Goal: Transaction & Acquisition: Purchase product/service

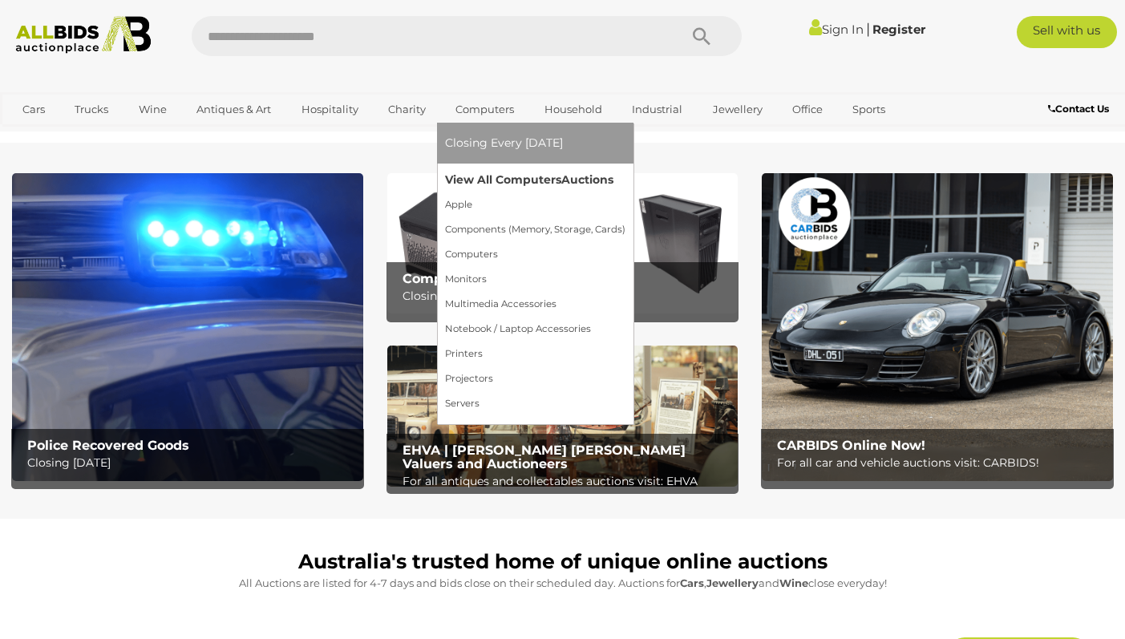
click at [522, 177] on link "View All Computers Auctions" at bounding box center [535, 180] width 180 height 25
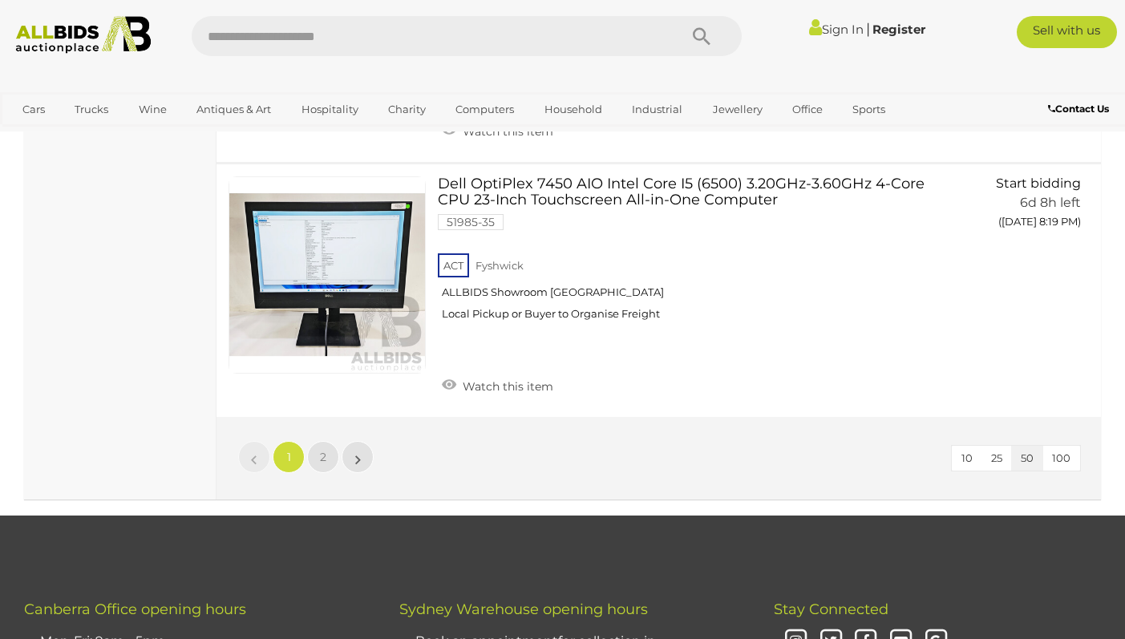
scroll to position [12584, 0]
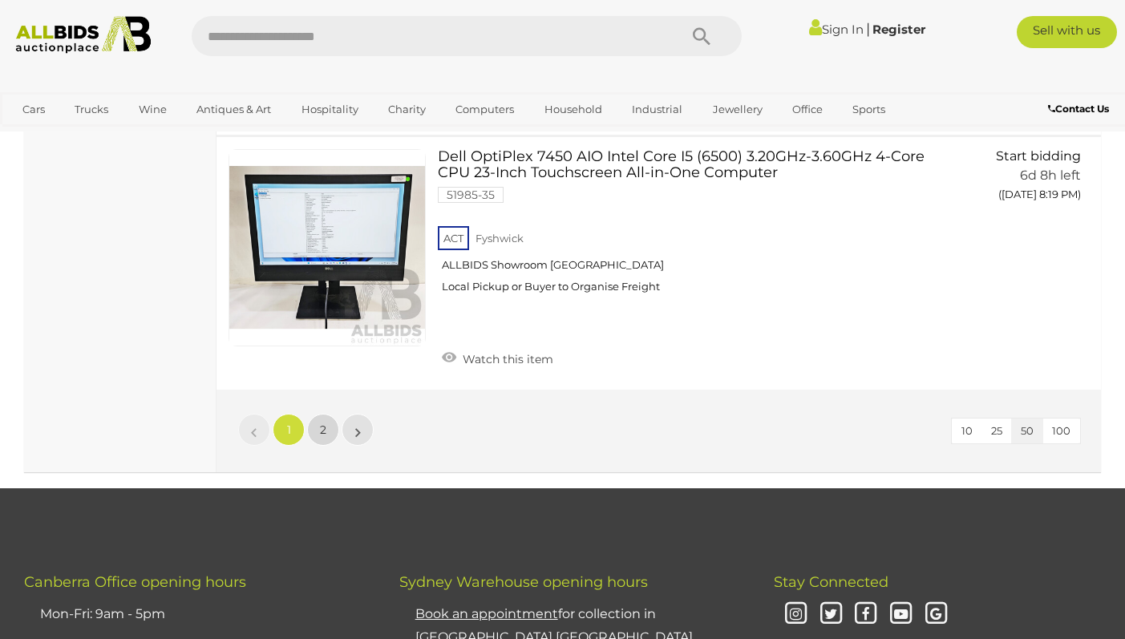
click at [327, 424] on link "2" at bounding box center [323, 430] width 32 height 32
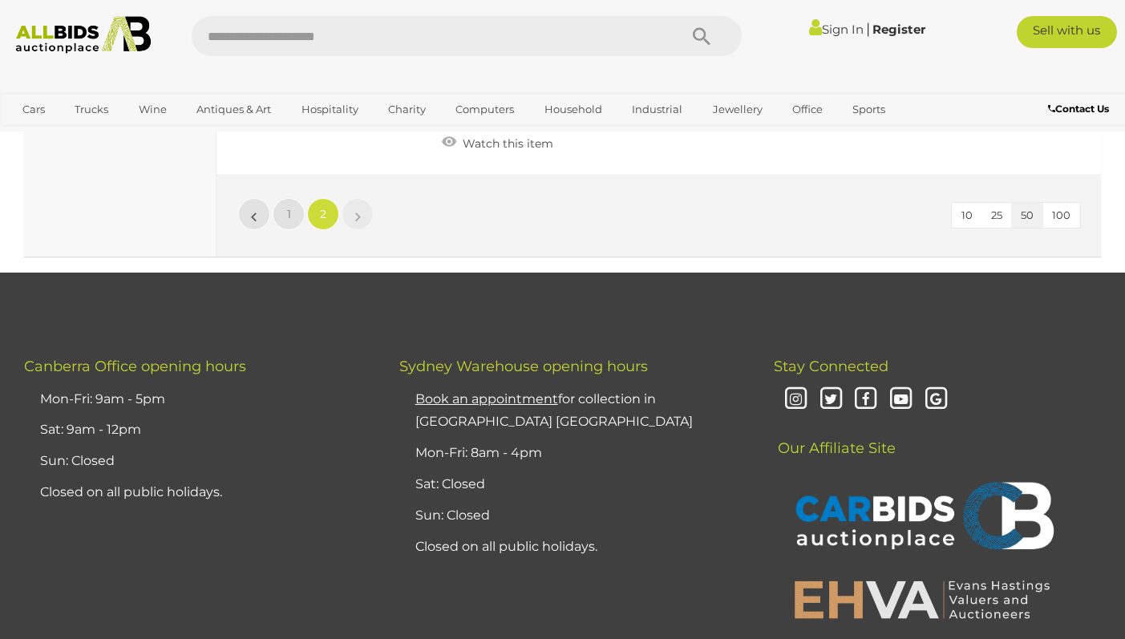
scroll to position [6842, 0]
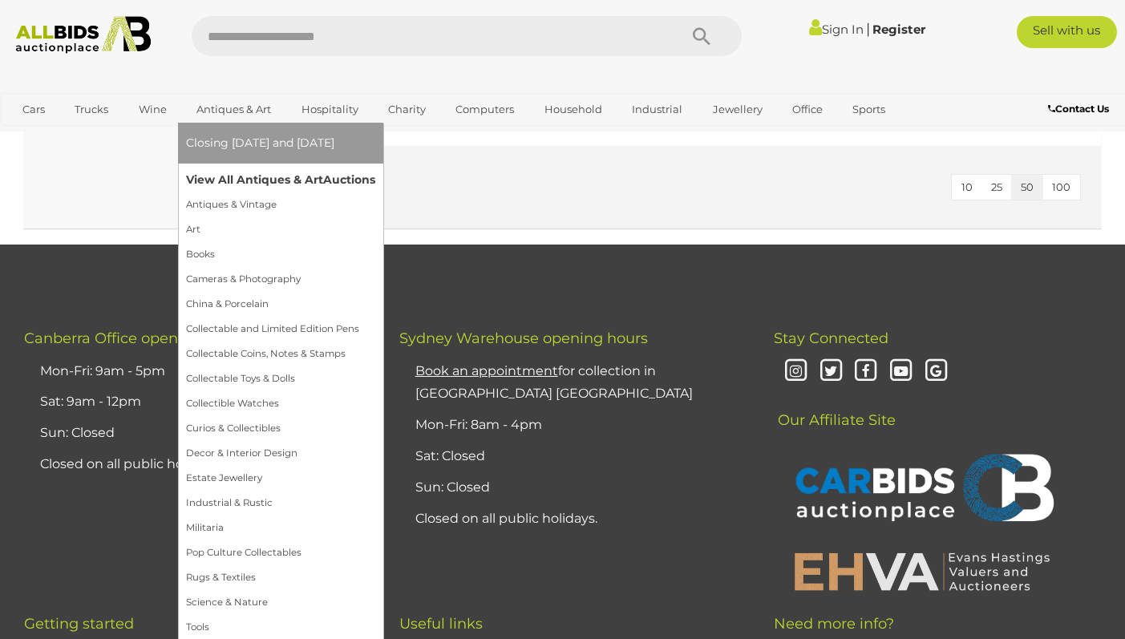
click at [241, 174] on link "View All Antiques & Art Auctions" at bounding box center [280, 180] width 189 height 25
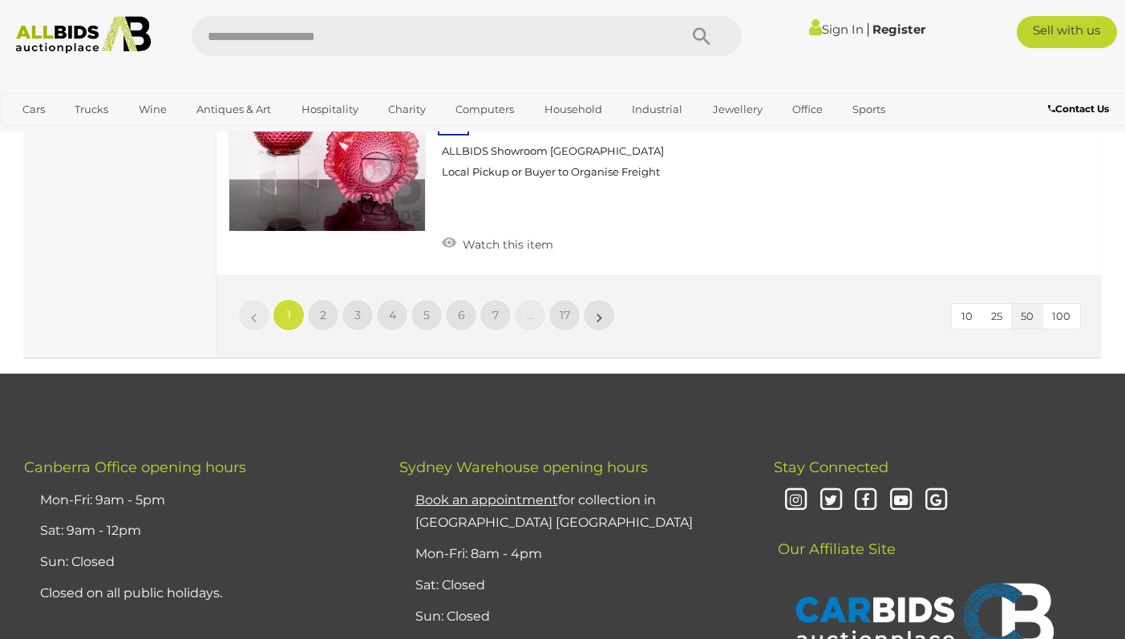
scroll to position [12904, 0]
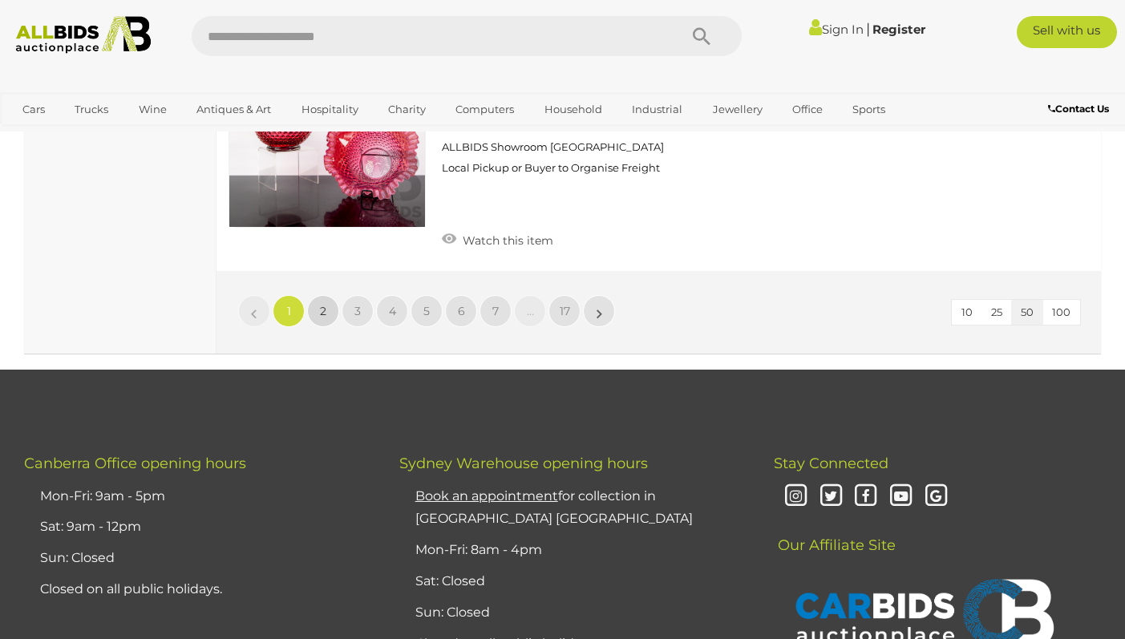
click at [319, 295] on link "2" at bounding box center [323, 311] width 32 height 32
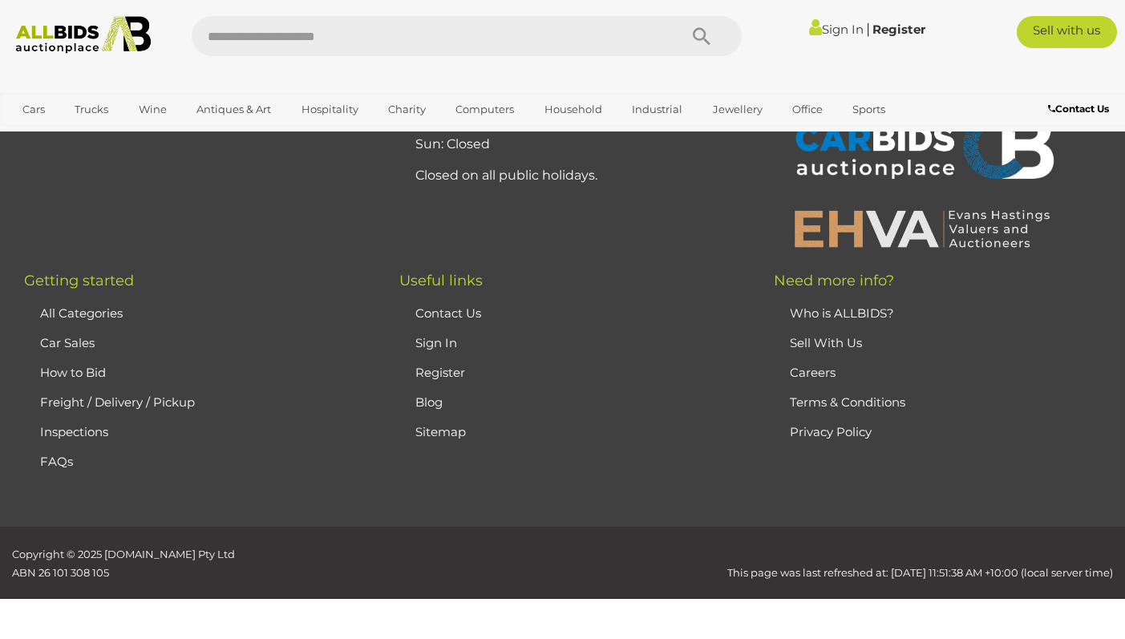
scroll to position [357, 0]
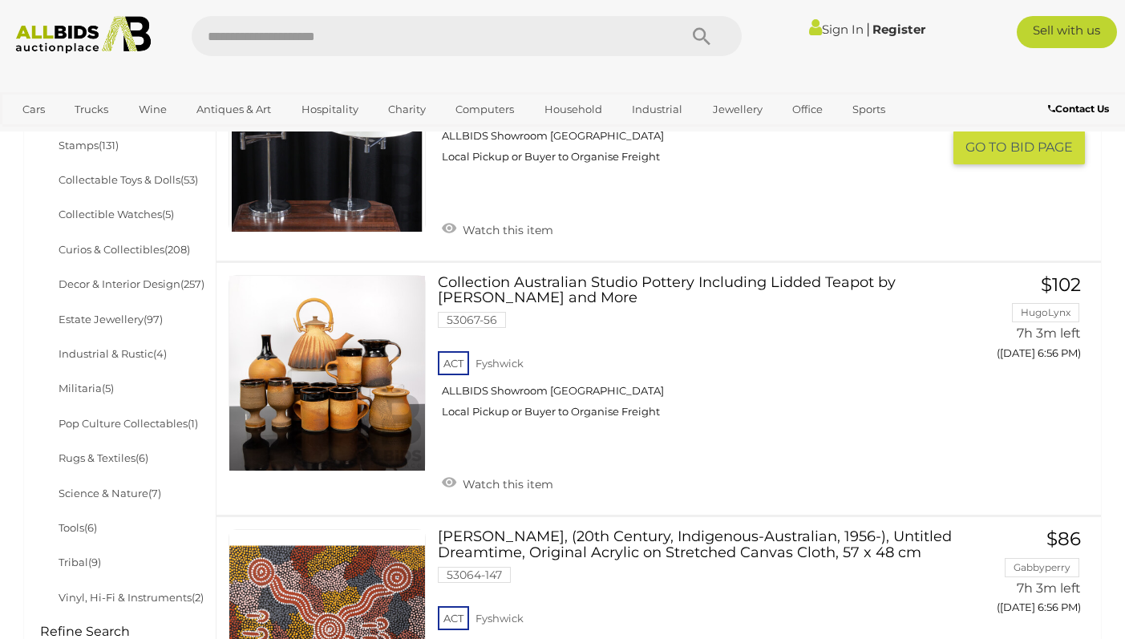
scroll to position [758, 0]
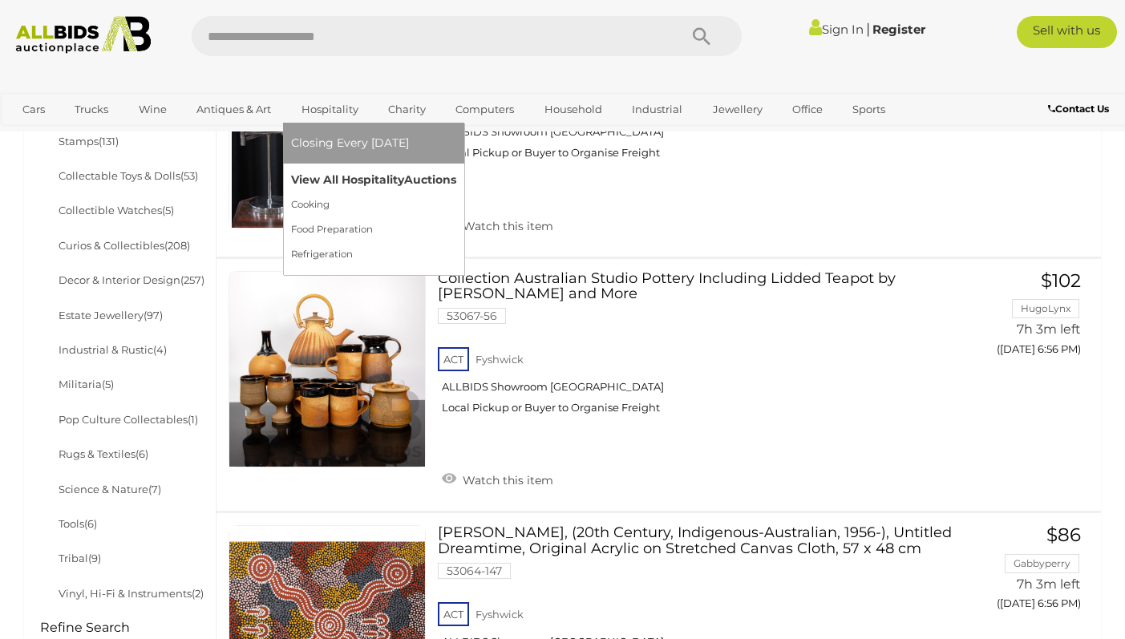
drag, startPoint x: 343, startPoint y: 109, endPoint x: 312, endPoint y: 177, distance: 75.0
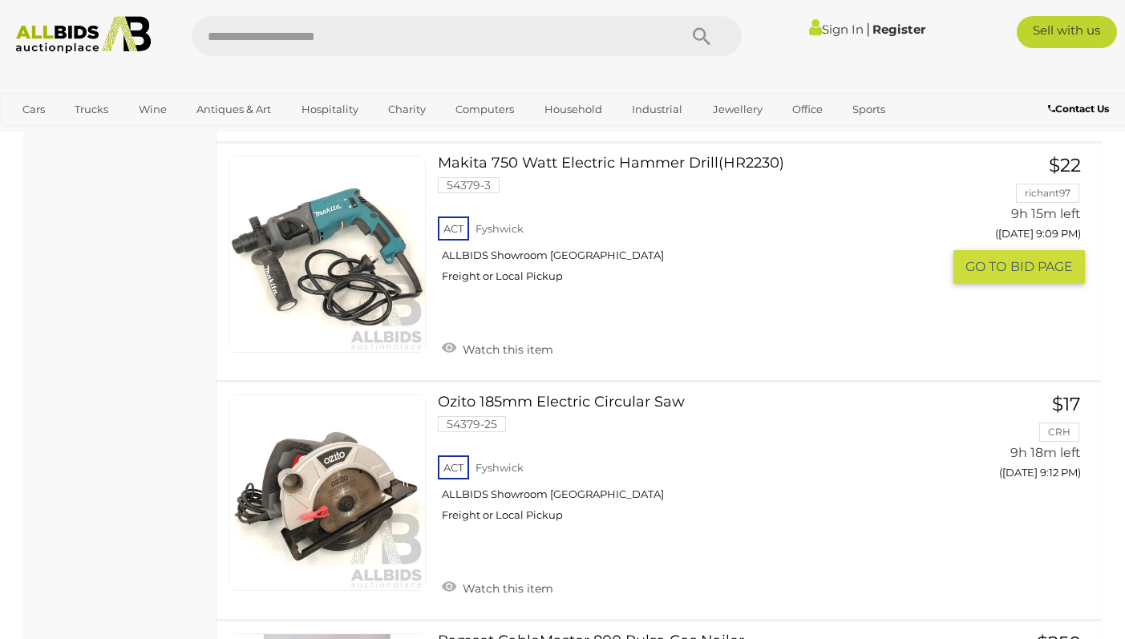
scroll to position [11301, 0]
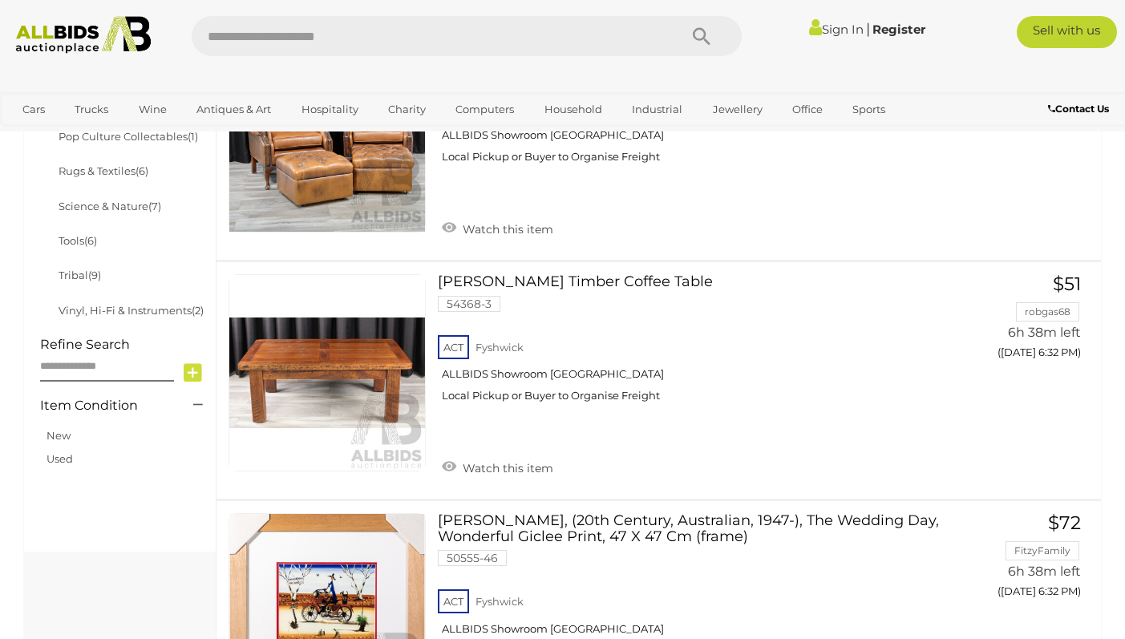
scroll to position [1042, 0]
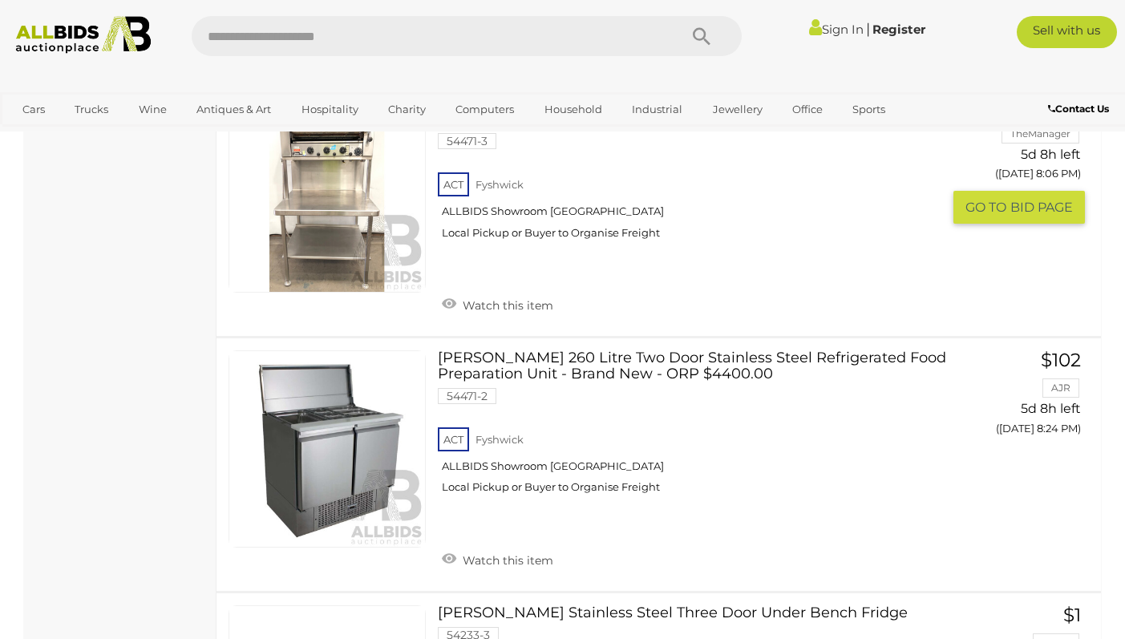
scroll to position [2485, 0]
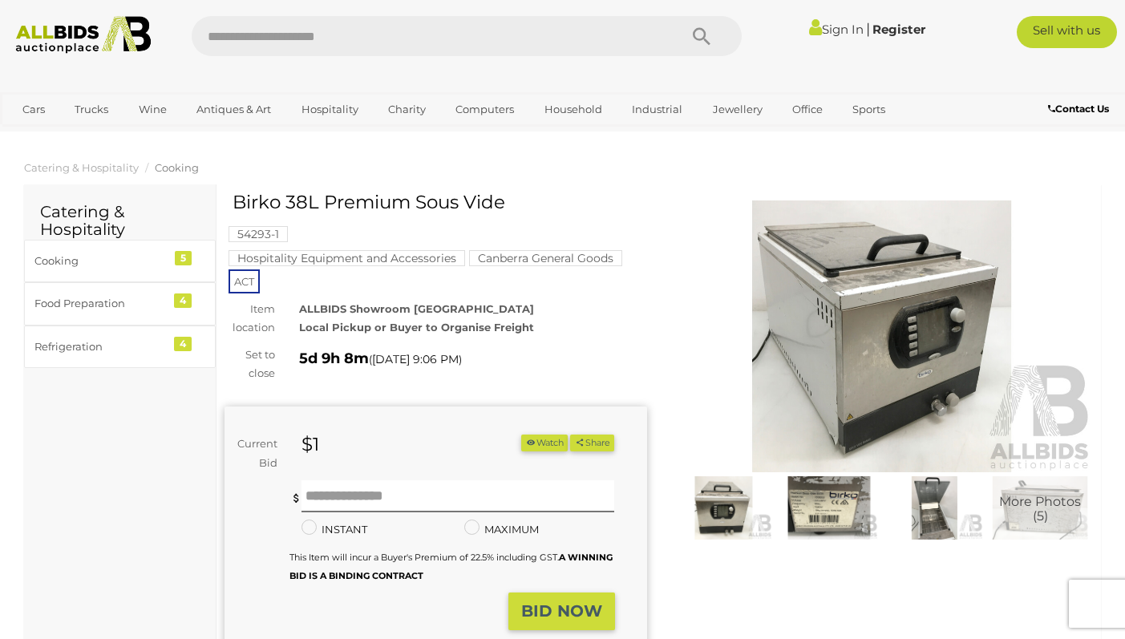
click at [830, 515] on img at bounding box center [829, 507] width 98 height 63
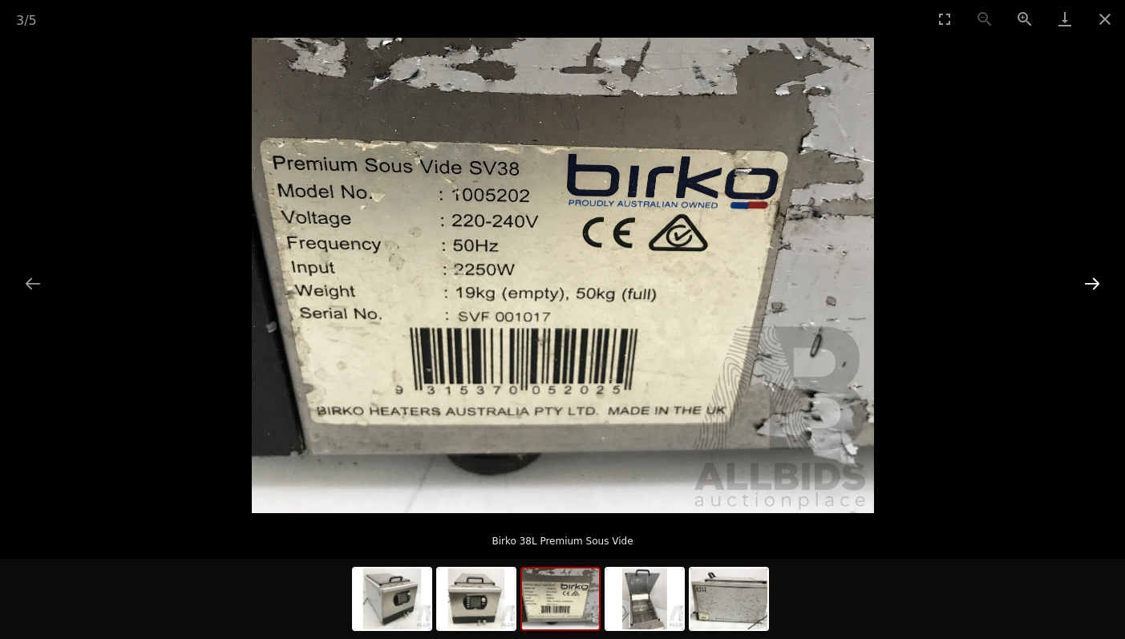
click at [1090, 282] on button "Next slide" at bounding box center [1092, 283] width 34 height 31
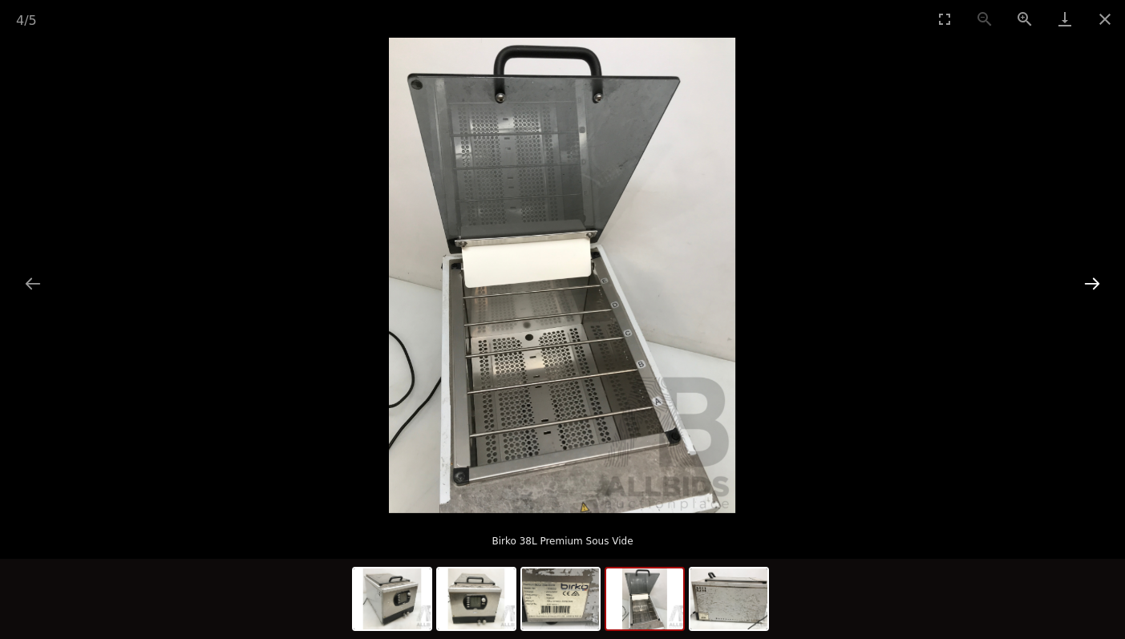
click at [1090, 282] on button "Next slide" at bounding box center [1092, 283] width 34 height 31
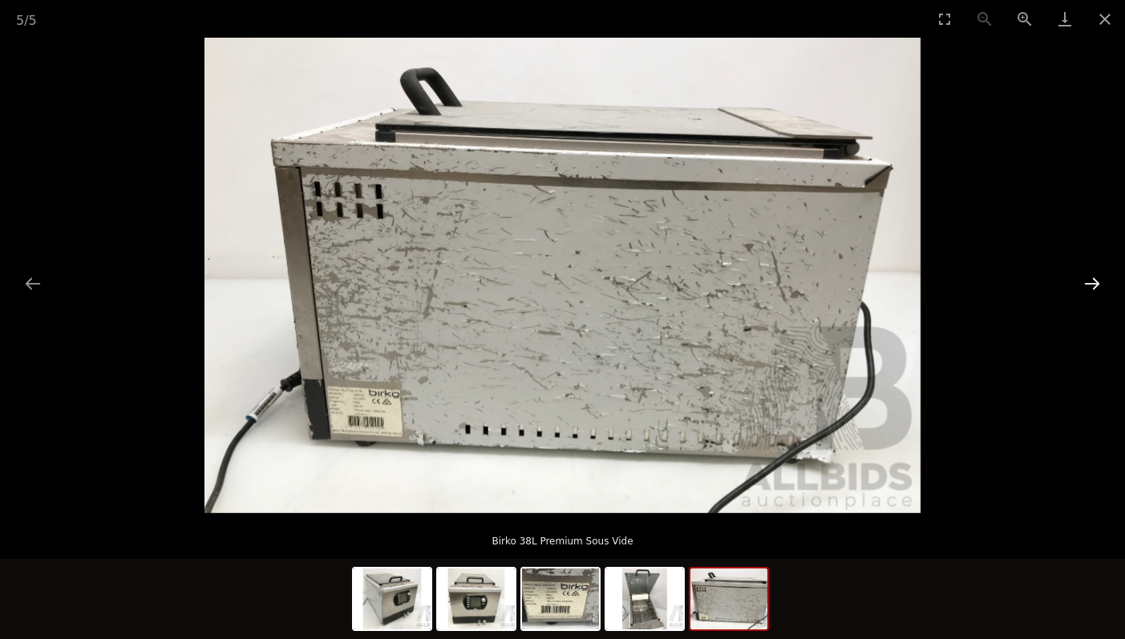
click at [1090, 282] on button "Next slide" at bounding box center [1092, 283] width 34 height 31
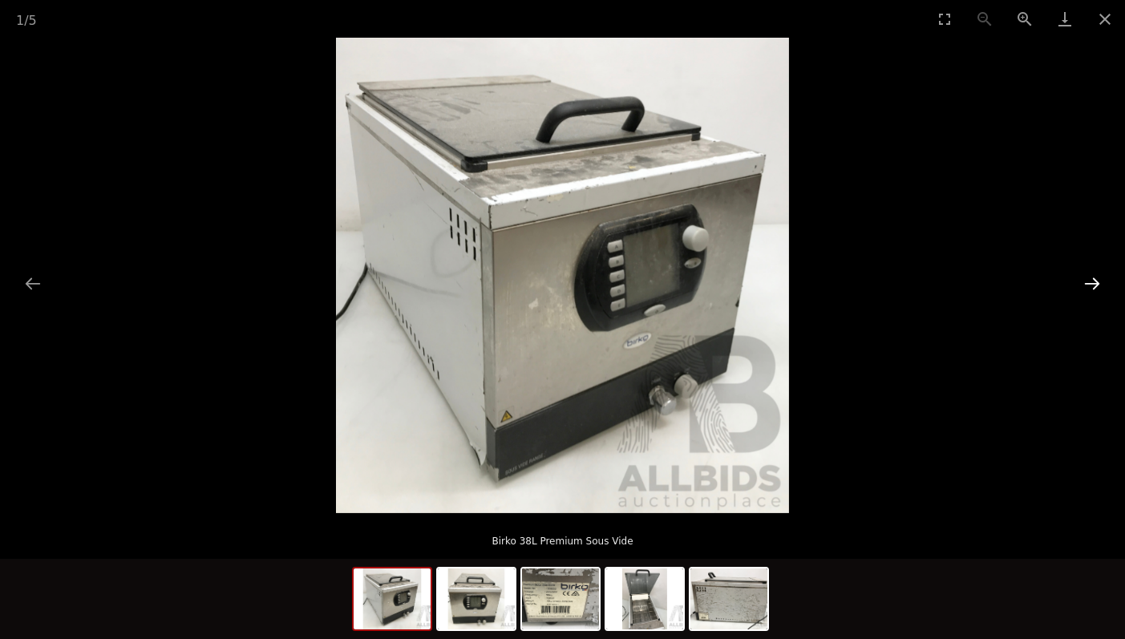
click at [1090, 282] on button "Next slide" at bounding box center [1092, 283] width 34 height 31
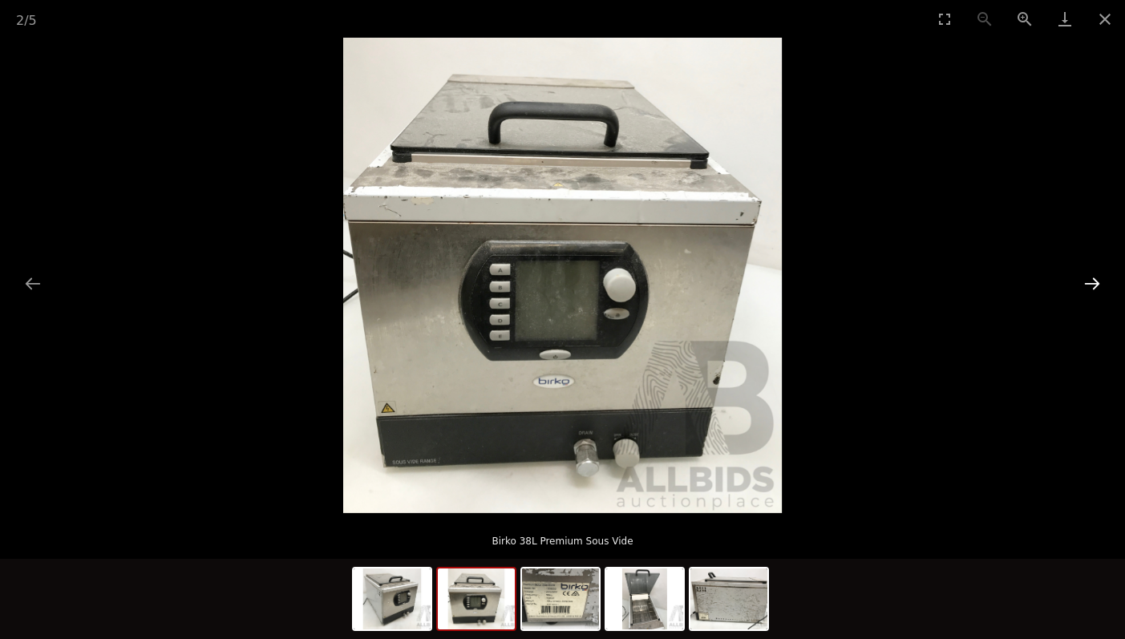
click at [1090, 282] on button "Next slide" at bounding box center [1092, 283] width 34 height 31
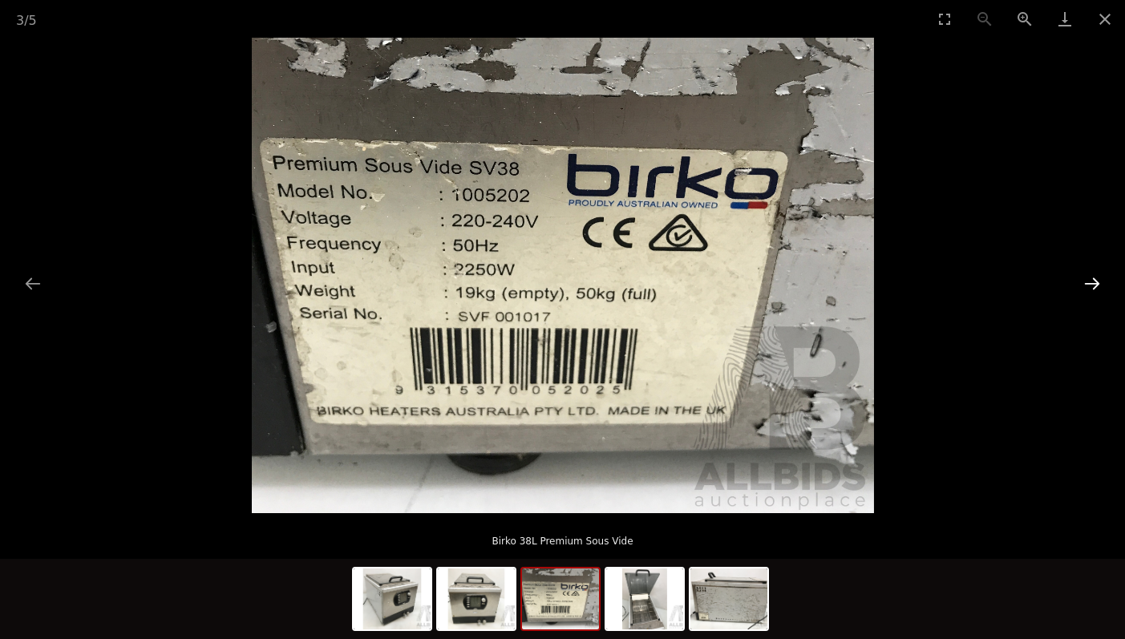
click at [1090, 282] on button "Next slide" at bounding box center [1092, 283] width 34 height 31
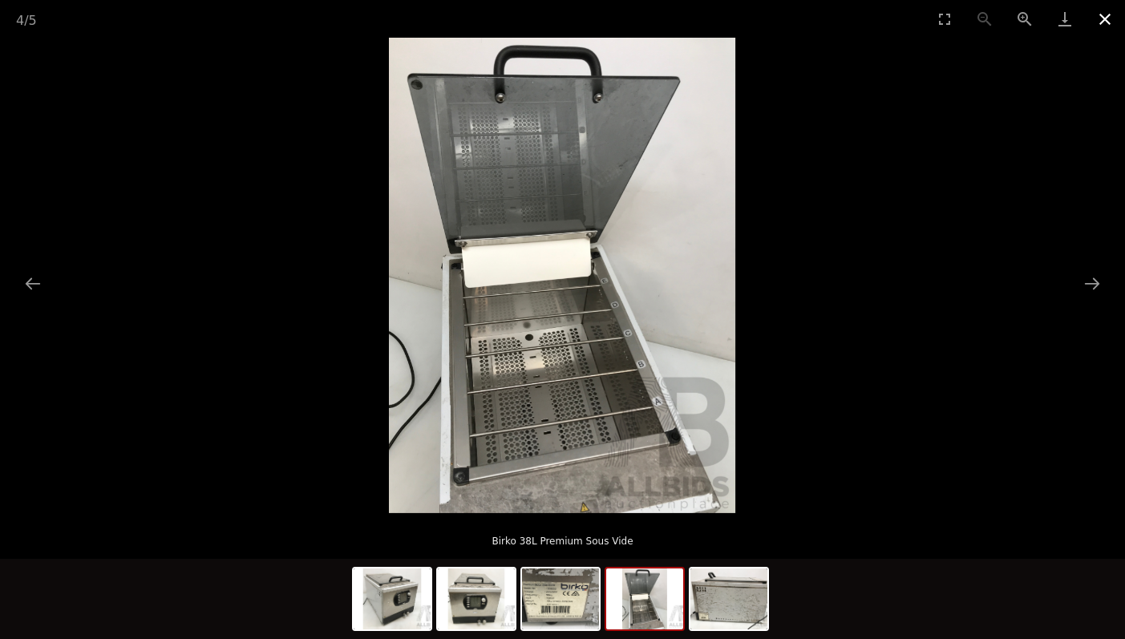
click at [1104, 17] on button "Close gallery" at bounding box center [1104, 19] width 40 height 38
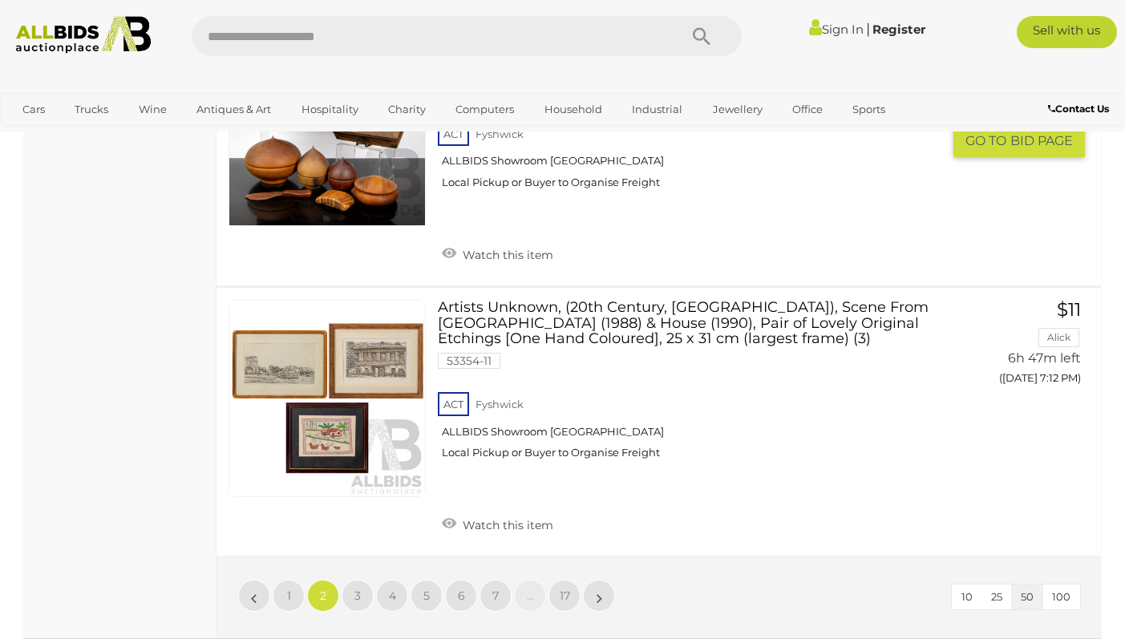
scroll to position [12621, 0]
click at [358, 588] on span "3" at bounding box center [357, 595] width 6 height 14
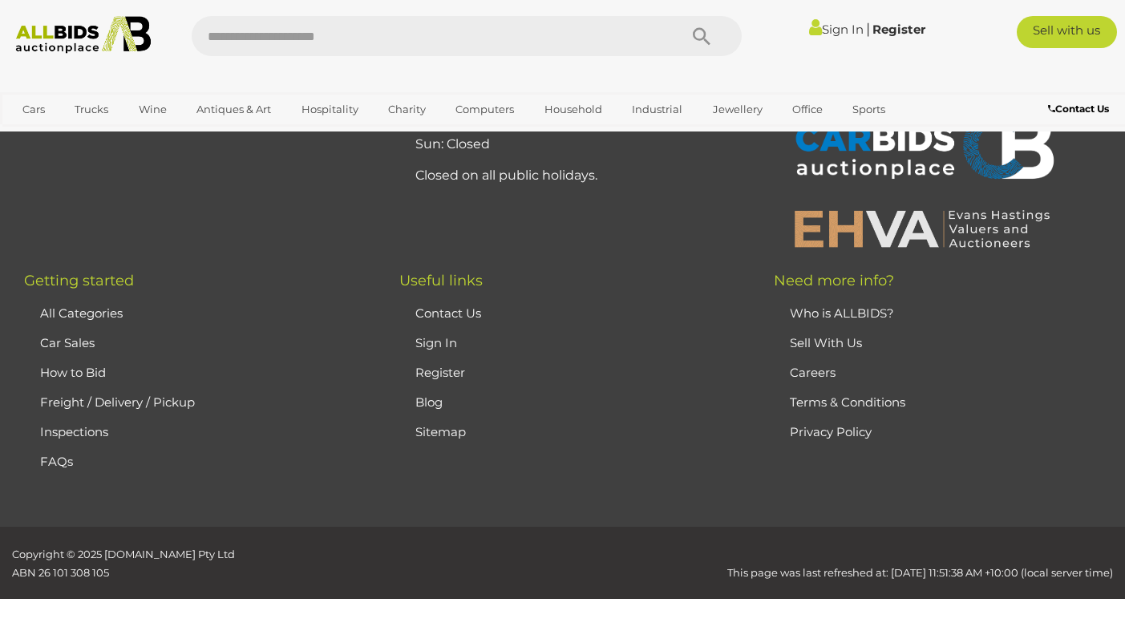
scroll to position [357, 0]
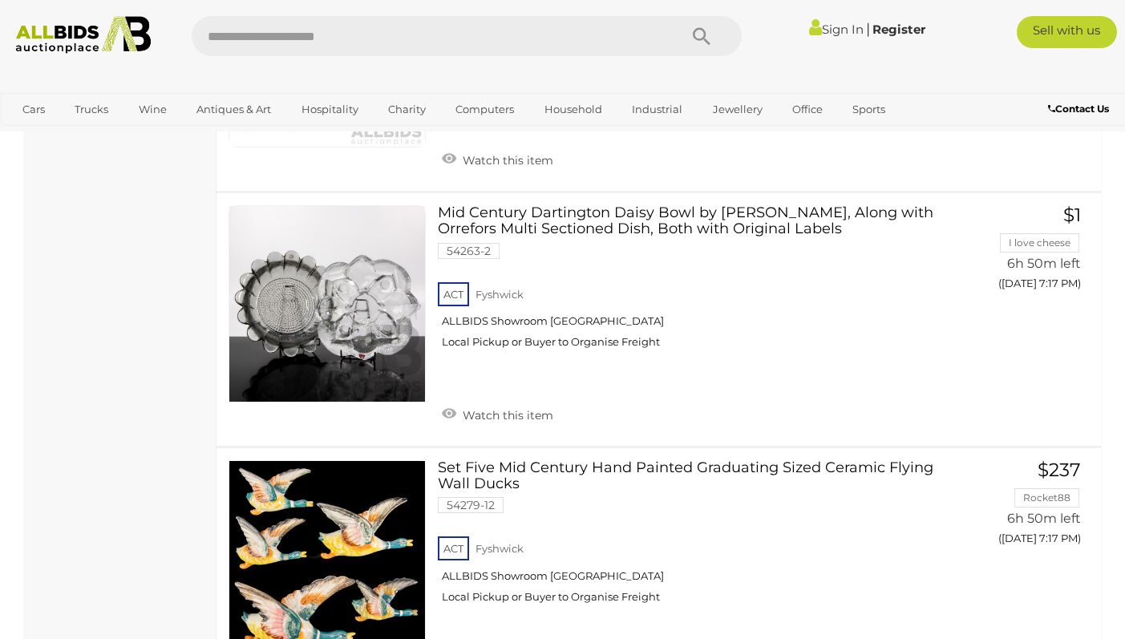
scroll to position [3243, 0]
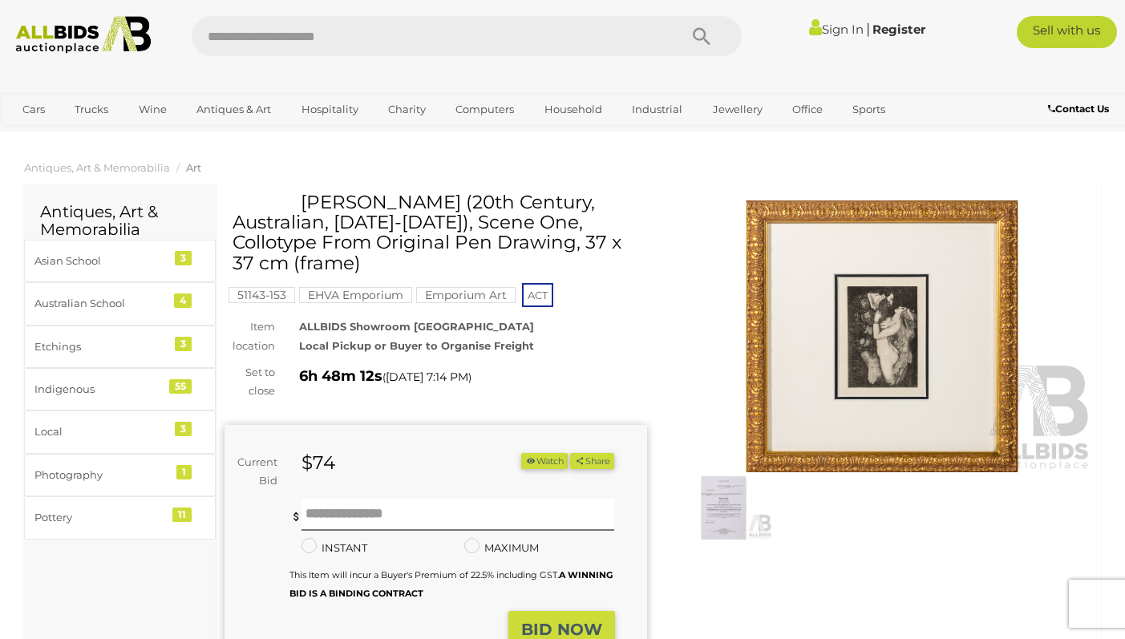
click at [867, 340] on img at bounding box center [882, 336] width 422 height 272
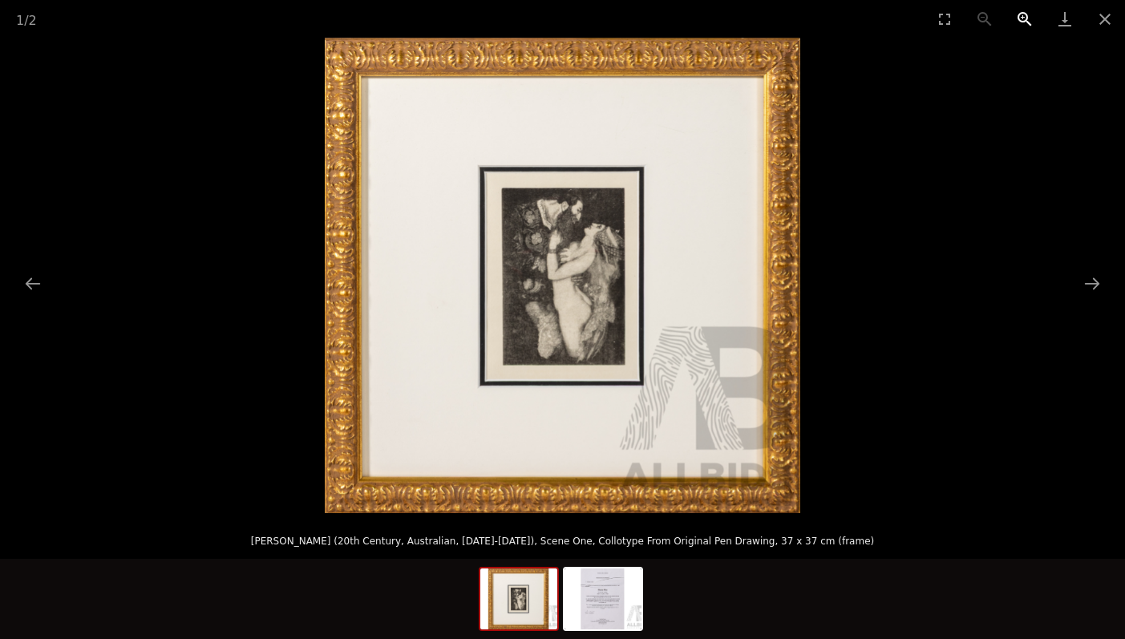
click at [1021, 14] on button "Zoom in" at bounding box center [1024, 19] width 40 height 38
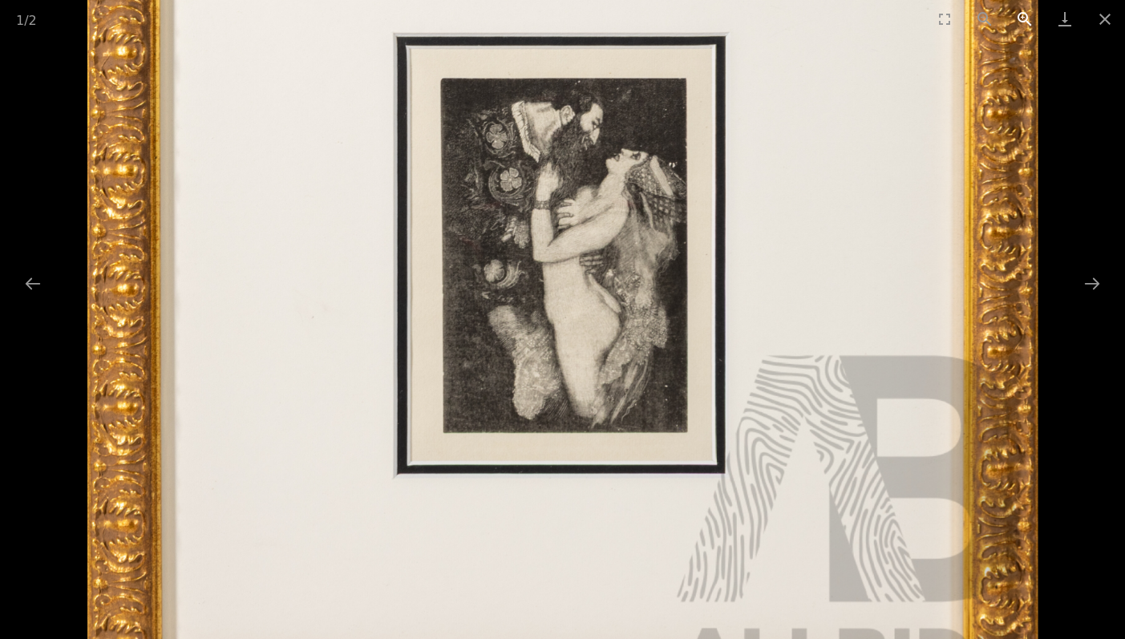
click at [1021, 14] on button "Zoom in" at bounding box center [1024, 19] width 40 height 38
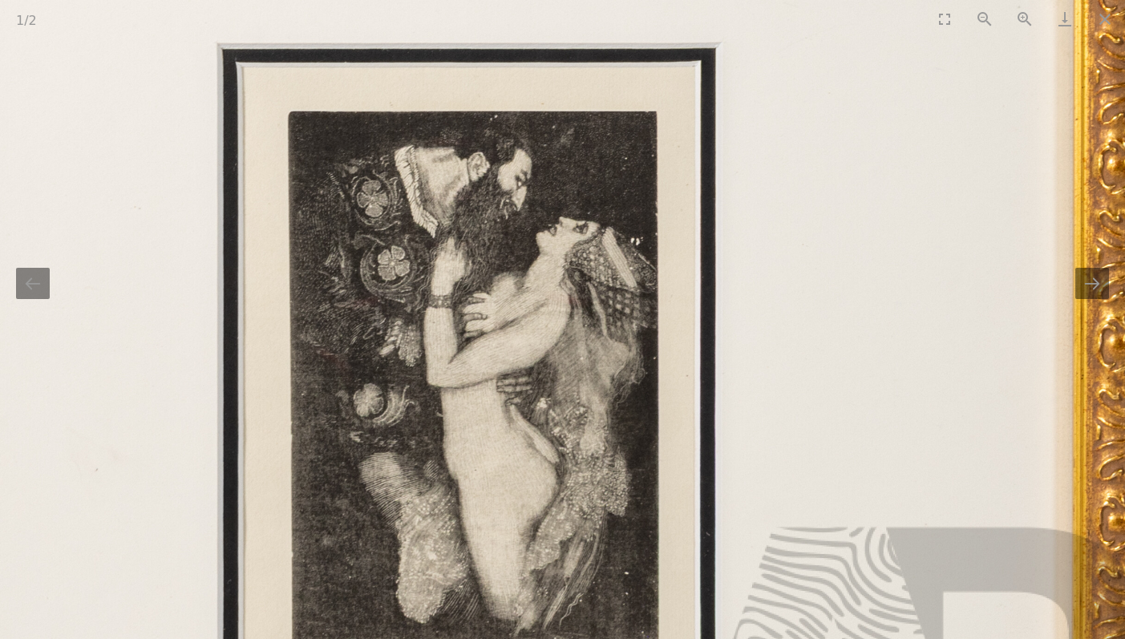
drag, startPoint x: 660, startPoint y: 172, endPoint x: 569, endPoint y: 314, distance: 169.4
click at [569, 314] on img at bounding box center [471, 374] width 1426 height 1426
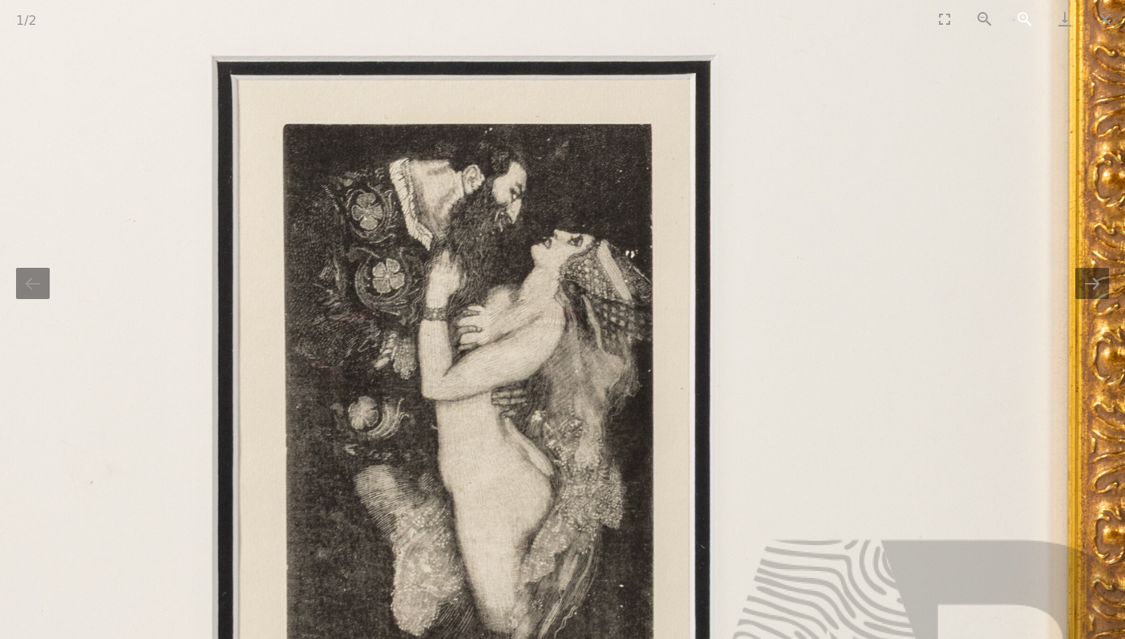
click at [1022, 22] on button "Zoom in" at bounding box center [1024, 19] width 40 height 38
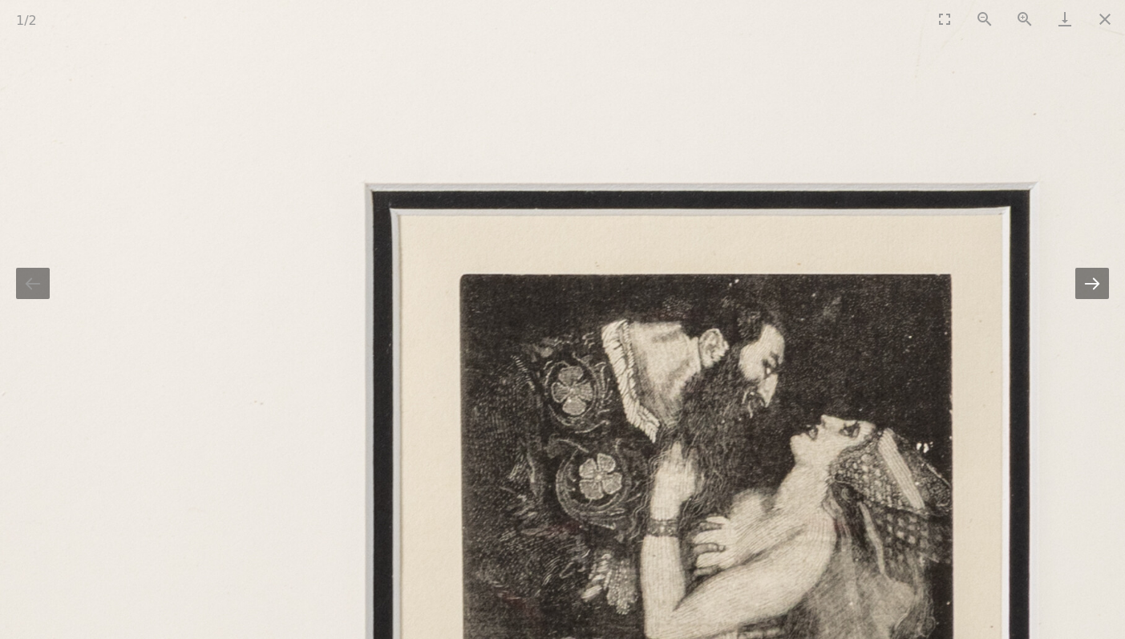
click at [1092, 290] on button "Next slide" at bounding box center [1092, 283] width 34 height 31
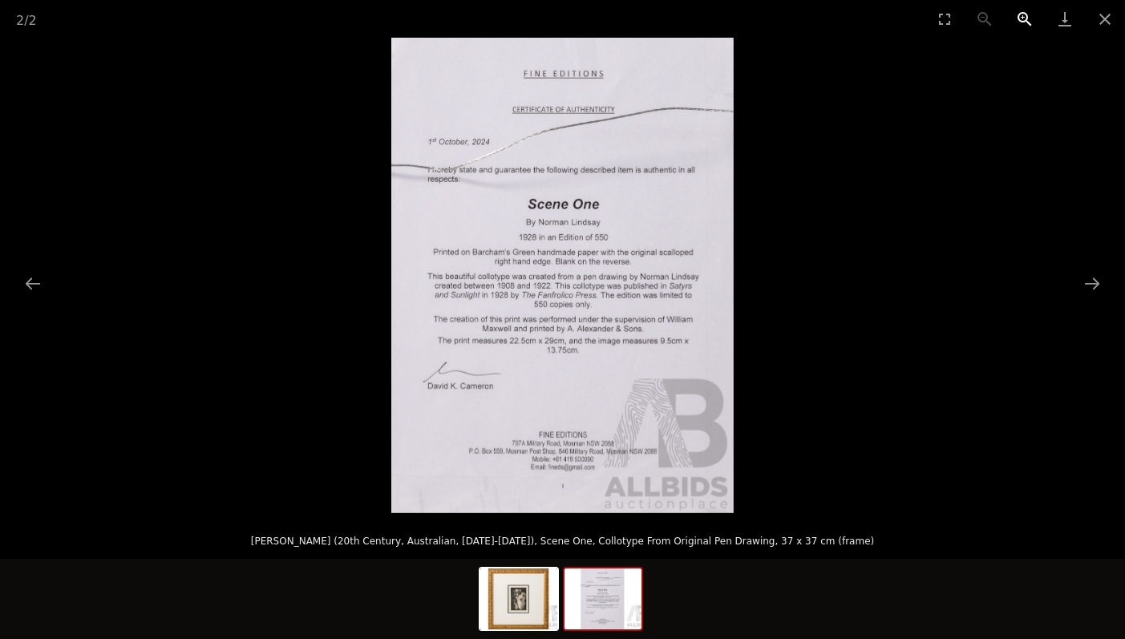
click at [1028, 11] on button "Zoom in" at bounding box center [1024, 19] width 40 height 38
